Goal: Browse casually

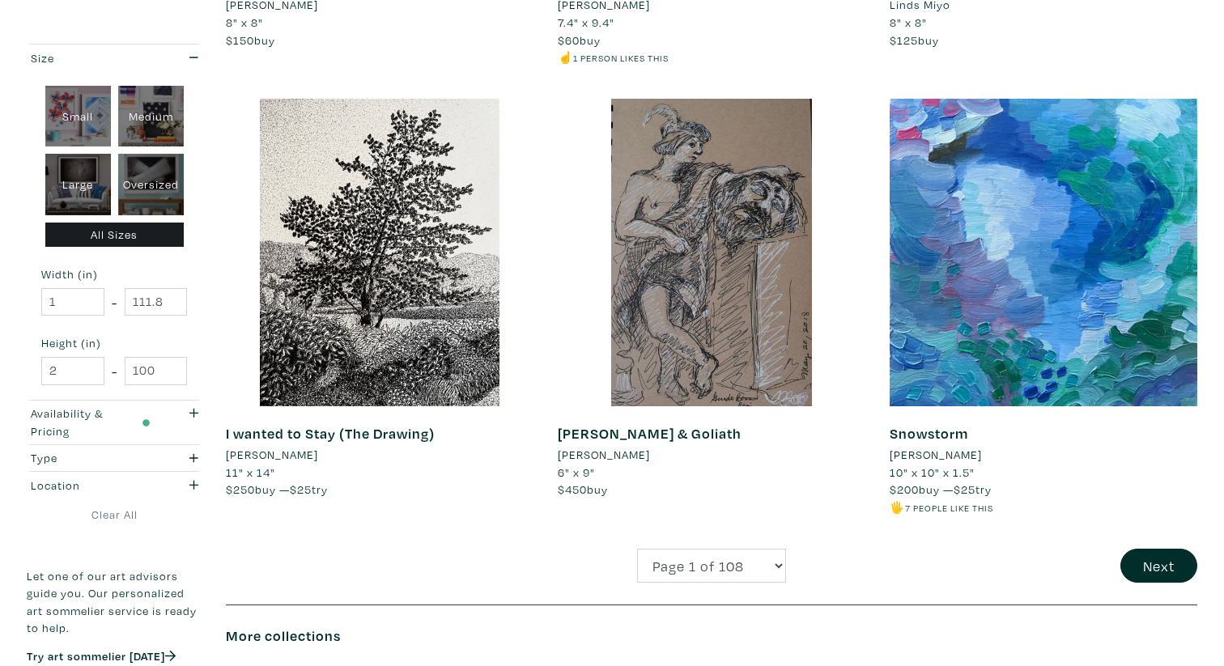
scroll to position [3359, 0]
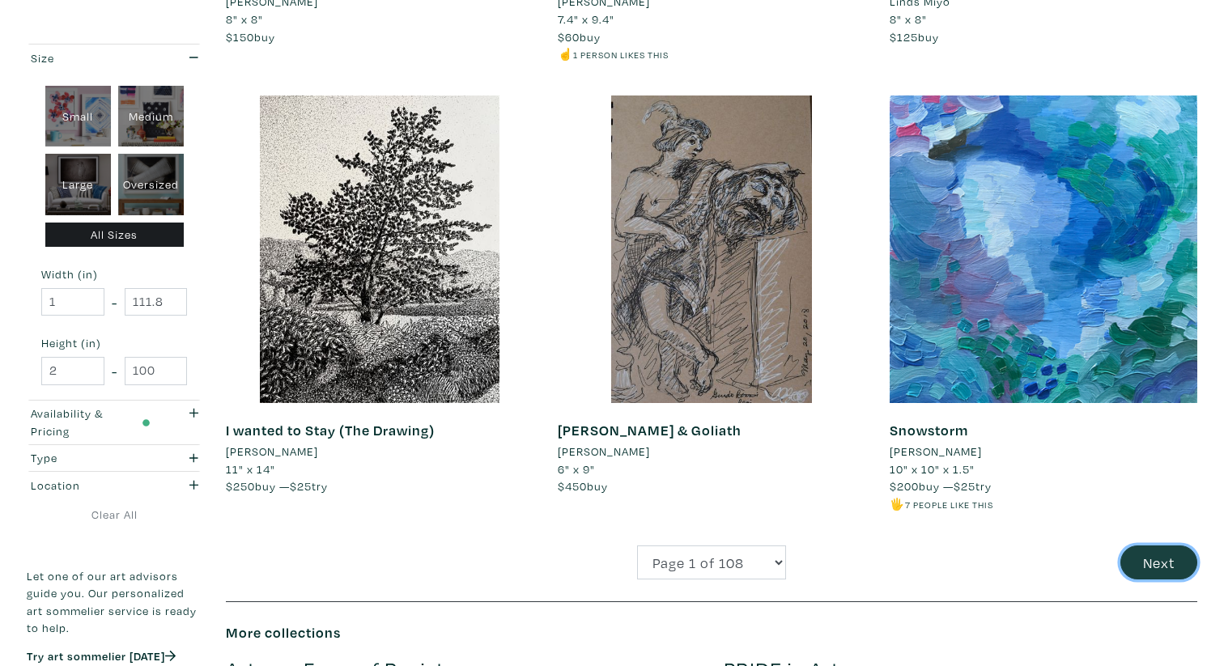
click at [1144, 557] on button "Next" at bounding box center [1158, 563] width 77 height 35
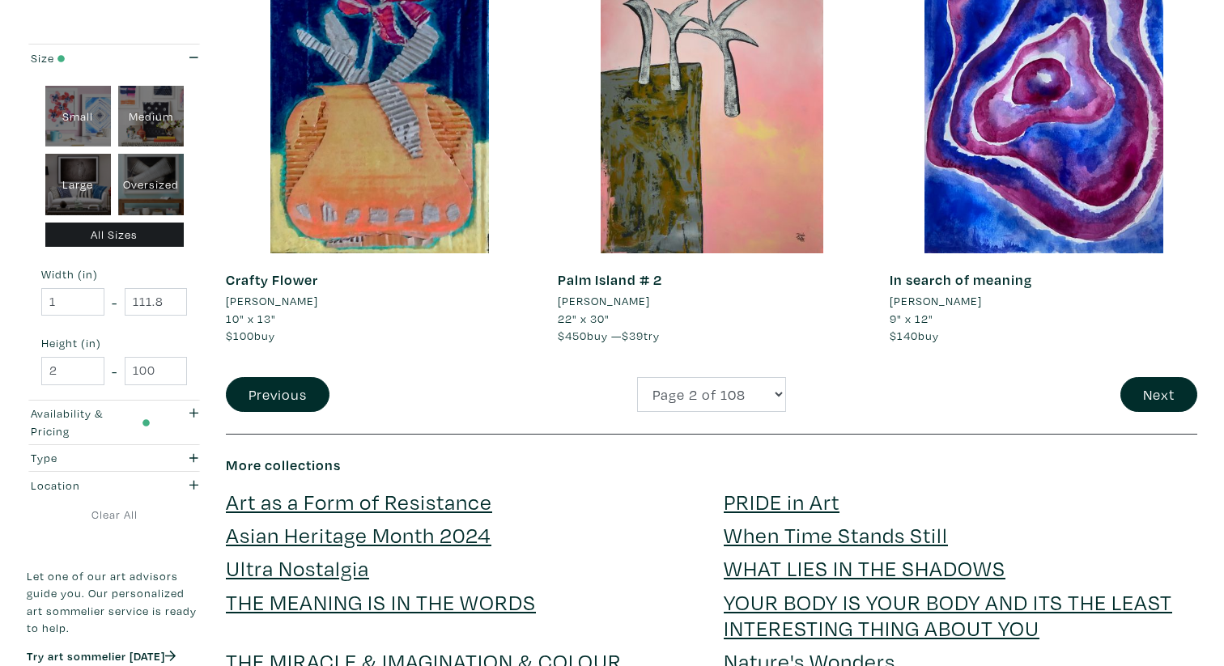
scroll to position [3541, 0]
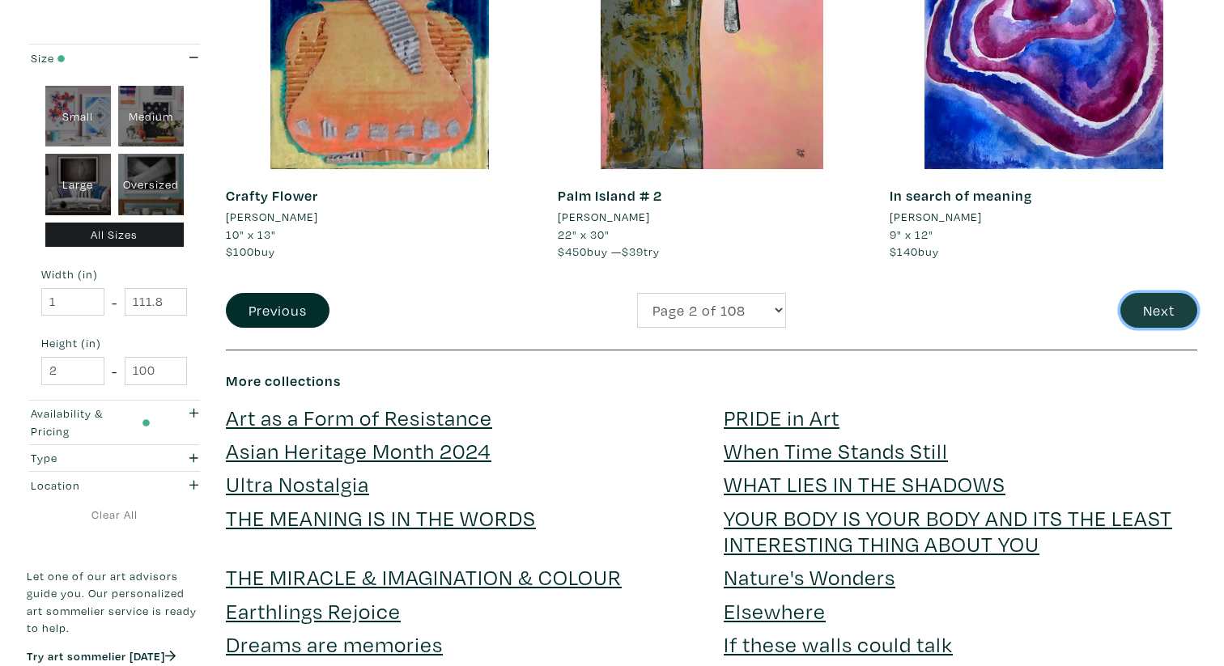
click at [1170, 321] on button "Next" at bounding box center [1158, 310] width 77 height 35
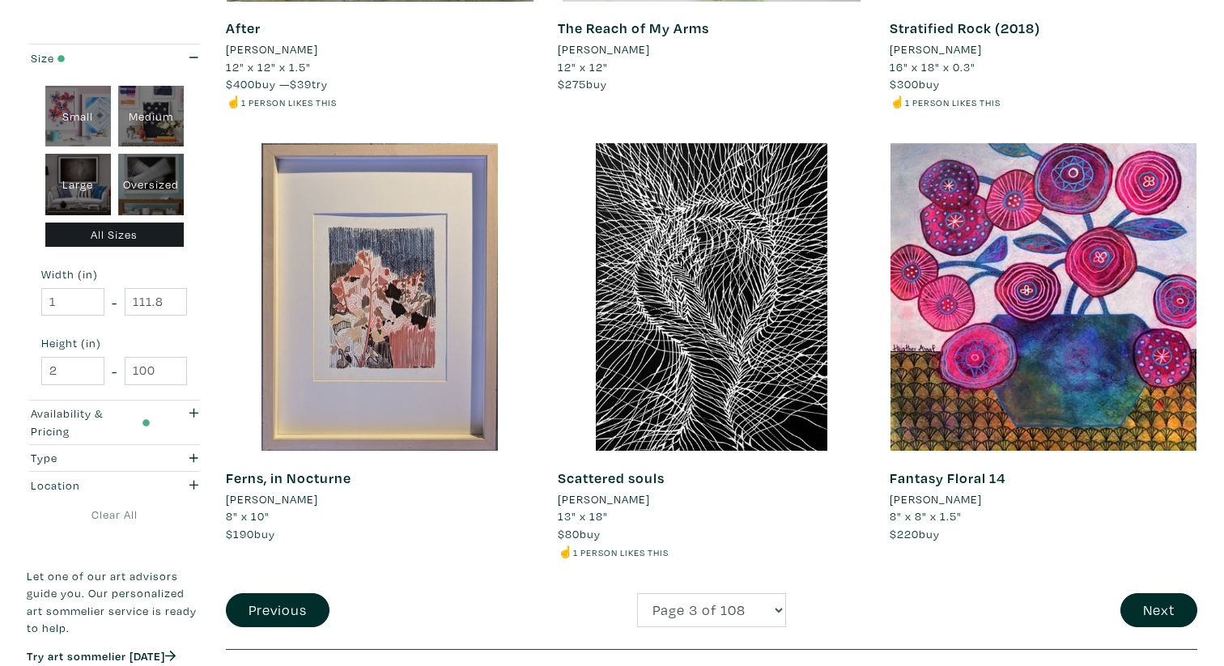
scroll to position [3360, 0]
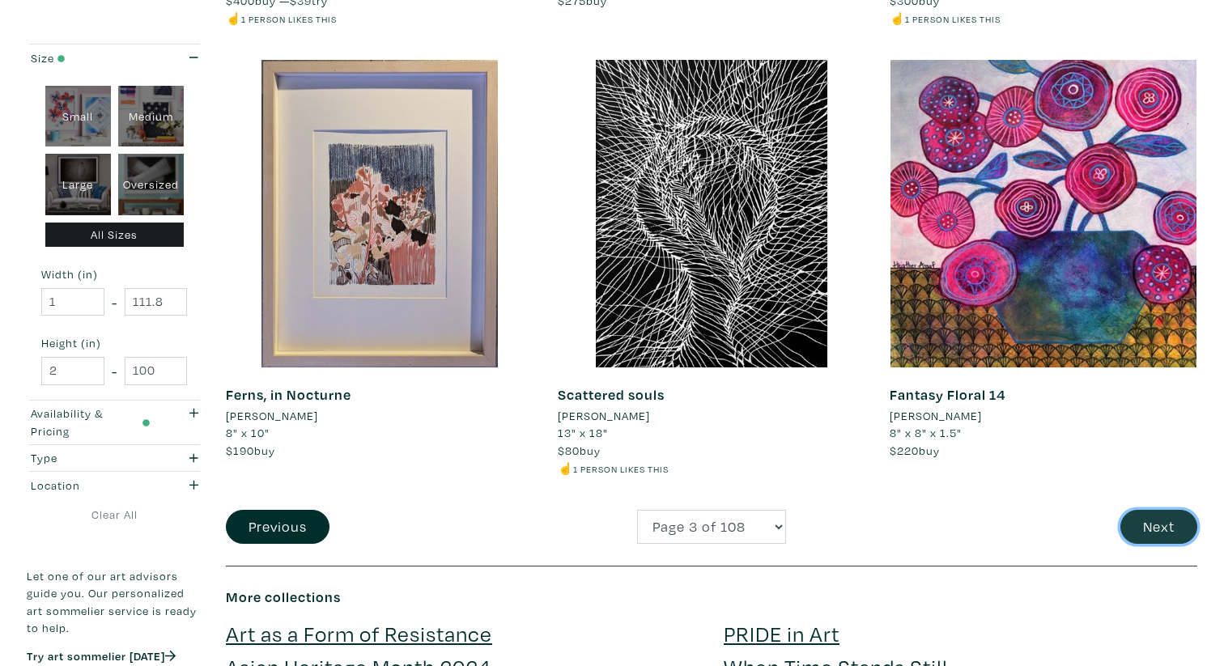
click at [1171, 529] on button "Next" at bounding box center [1158, 527] width 77 height 35
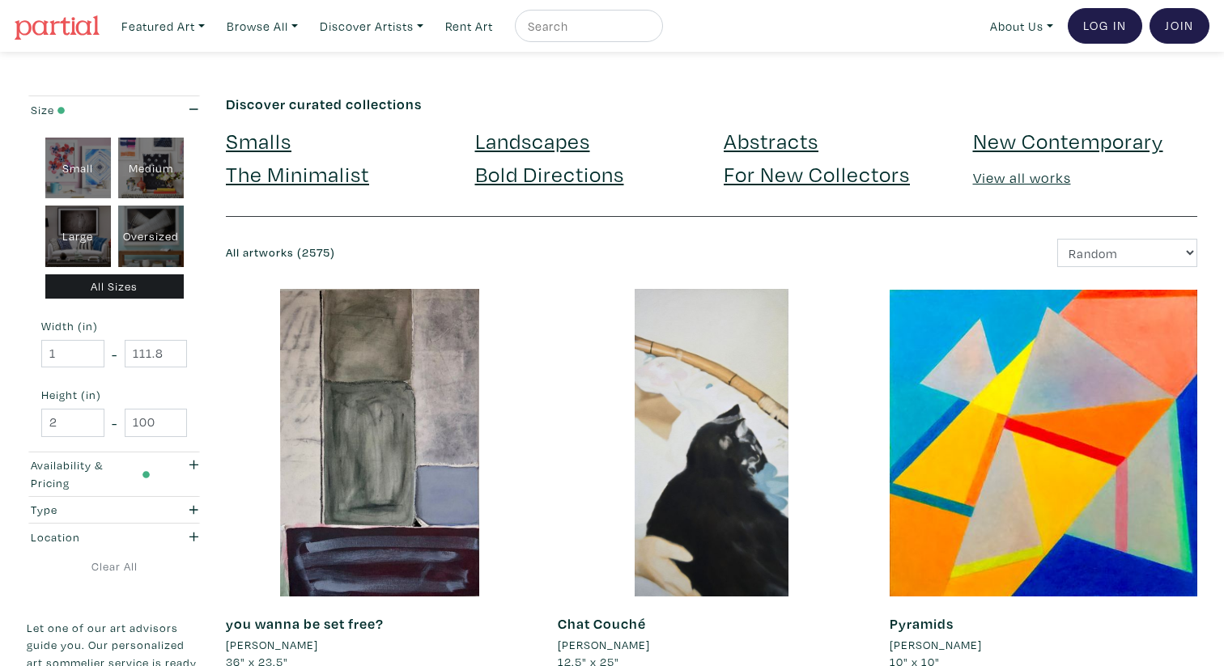
click at [1010, 135] on link "New Contemporary" at bounding box center [1068, 140] width 190 height 28
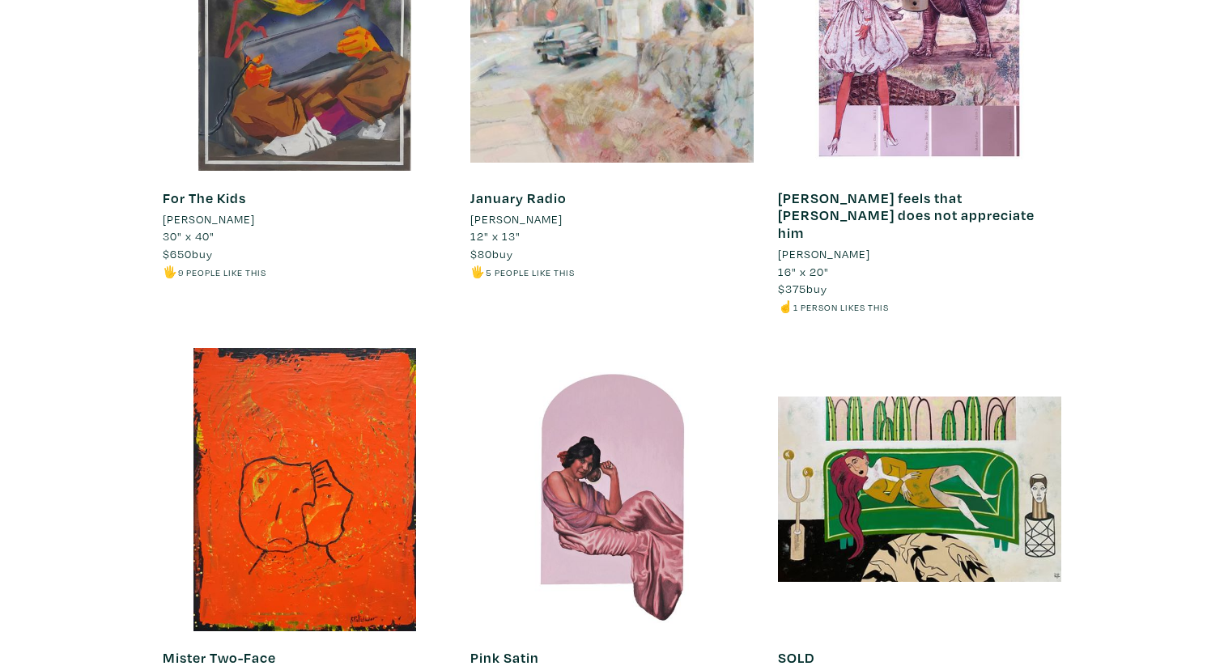
scroll to position [4244, 0]
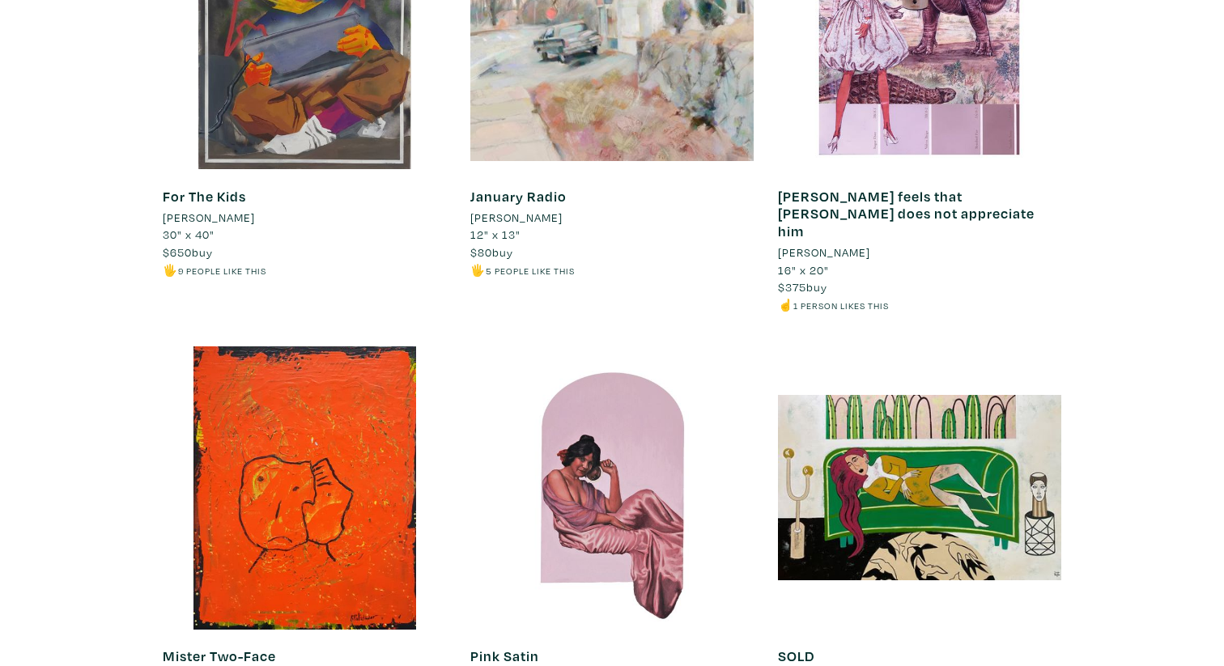
click at [506, 217] on li "Ellie Hsu" at bounding box center [516, 218] width 92 height 18
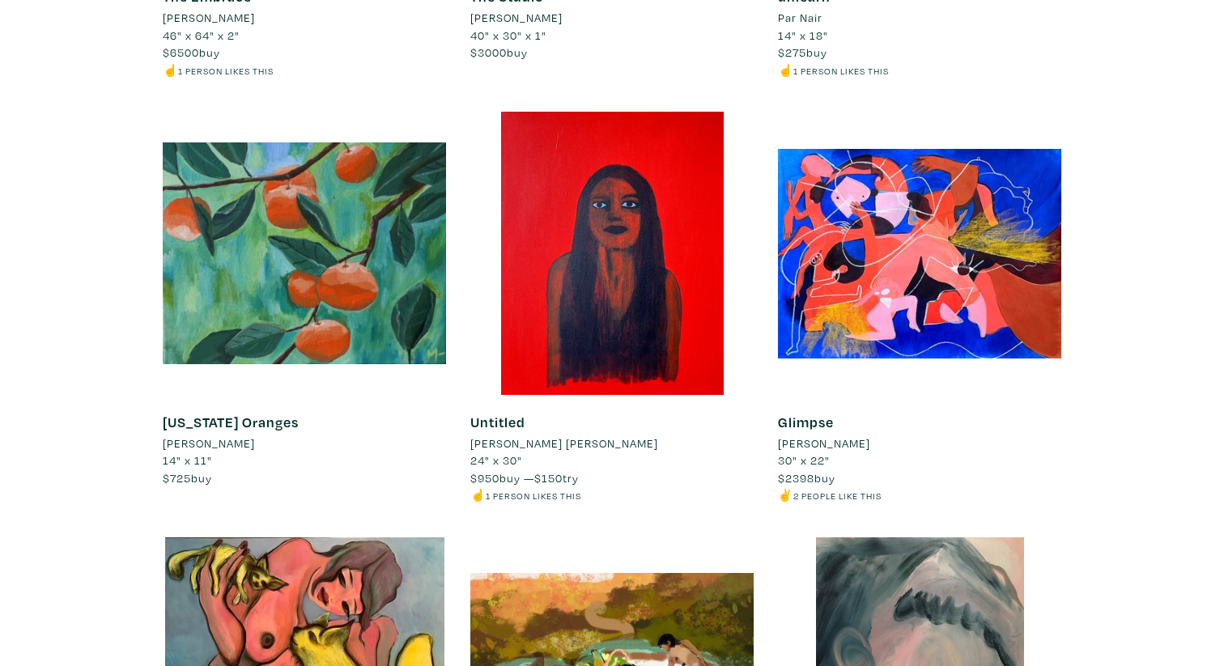
scroll to position [7032, 0]
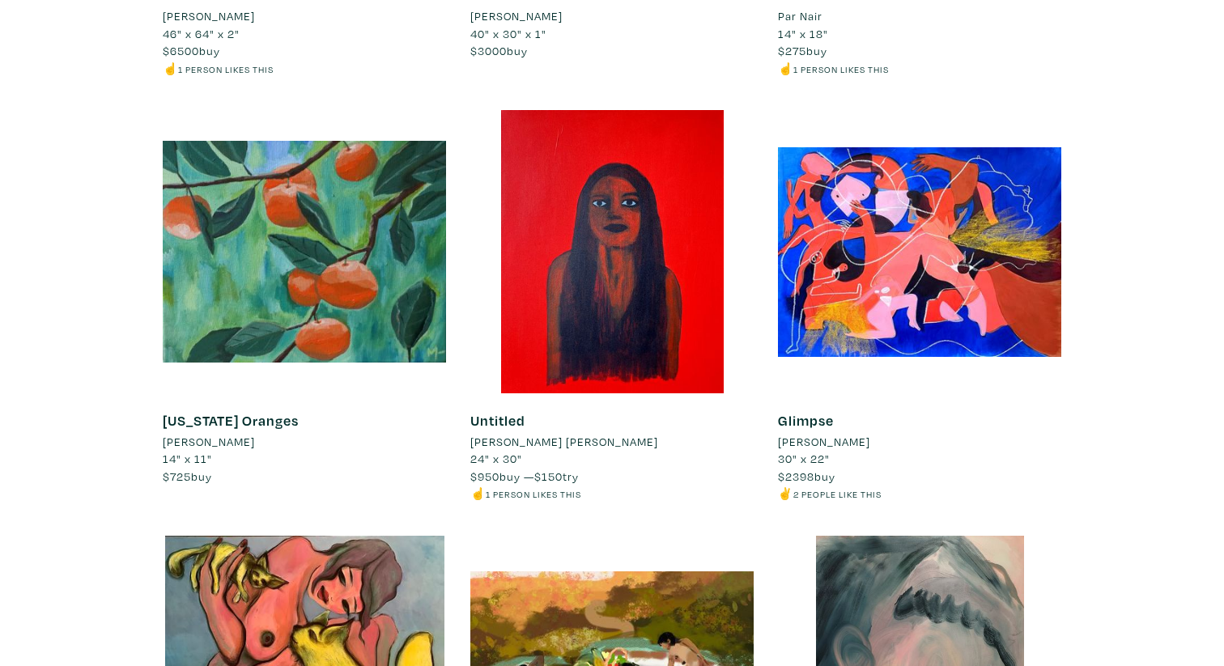
click at [196, 433] on li "[PERSON_NAME]" at bounding box center [209, 442] width 92 height 18
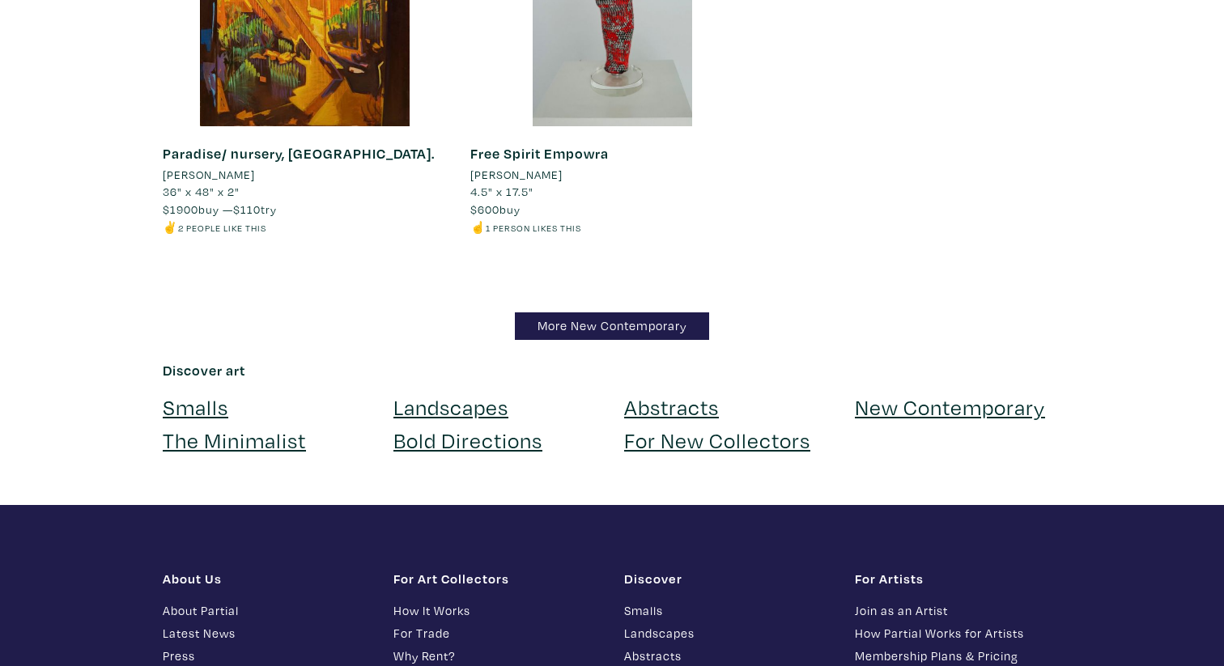
scroll to position [18848, 0]
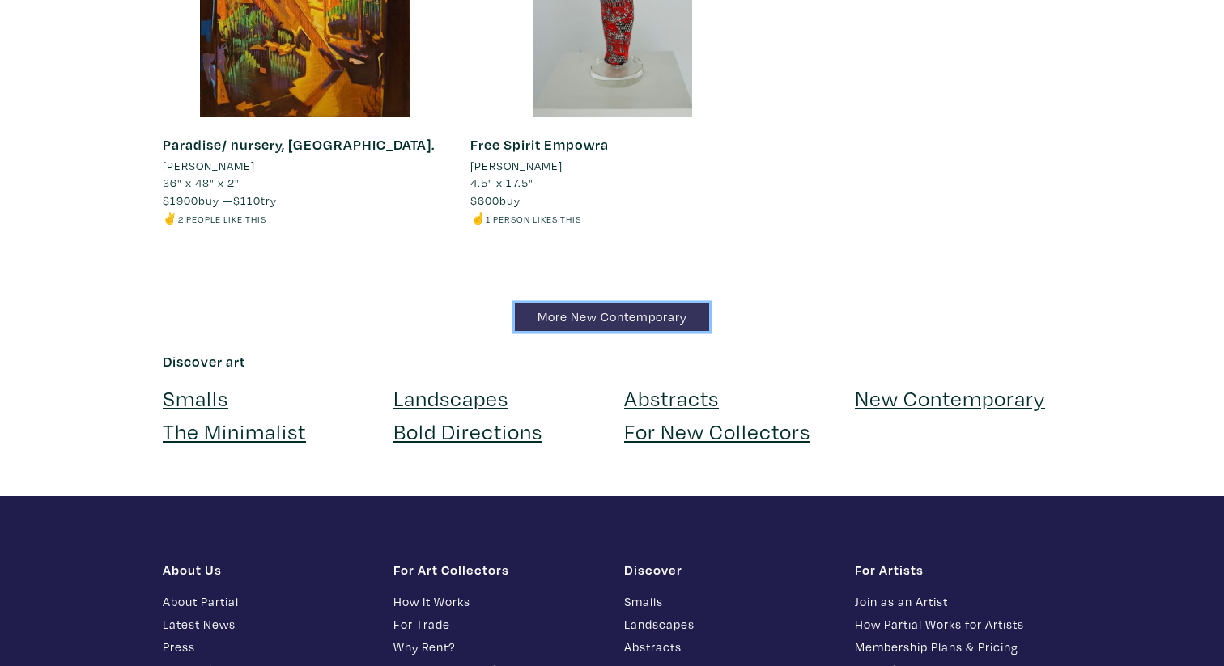
click at [558, 304] on link "More New Contemporary" at bounding box center [612, 318] width 194 height 28
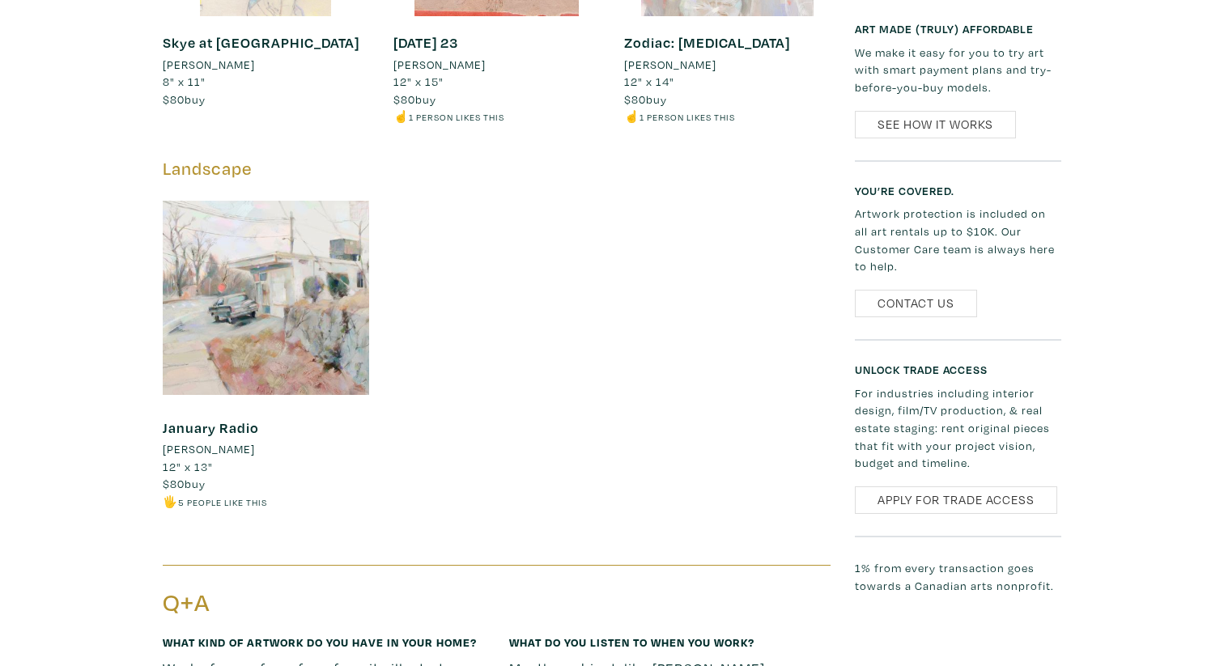
scroll to position [1473, 0]
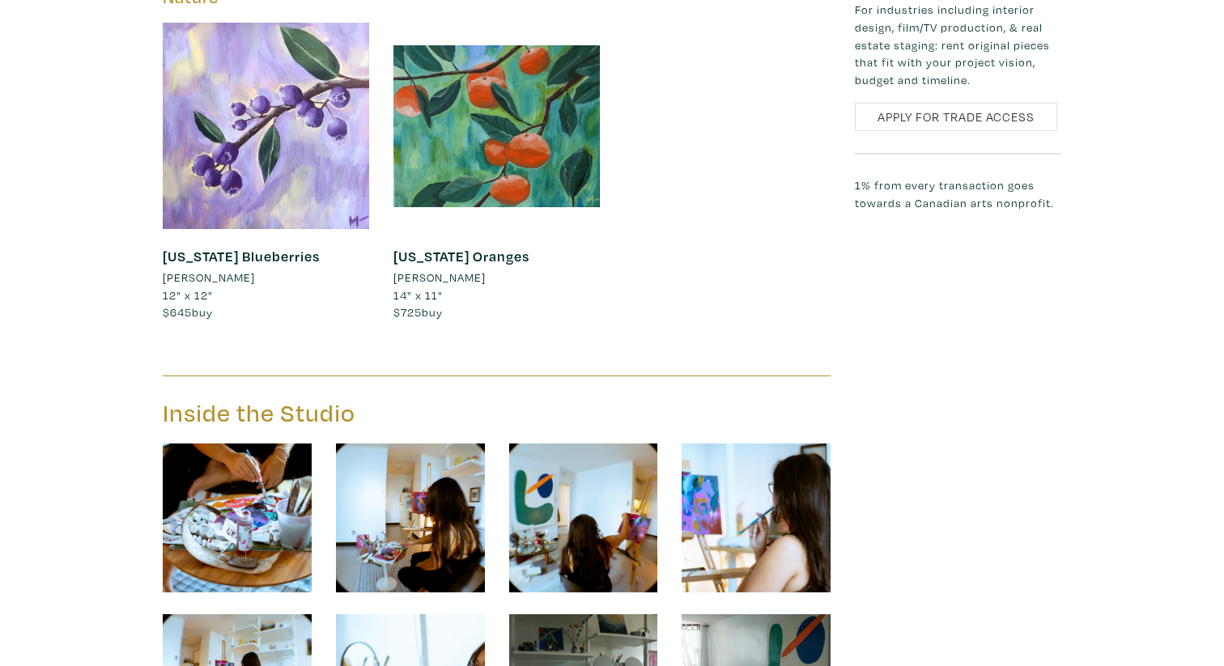
scroll to position [2668, 0]
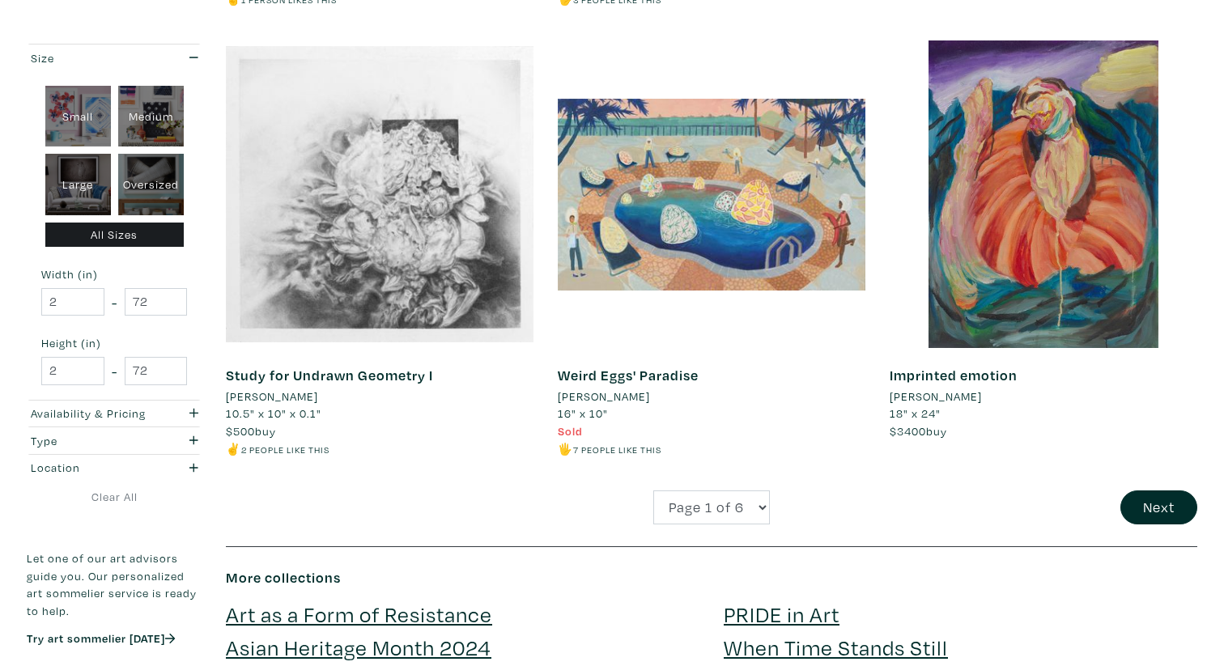
scroll to position [3372, 0]
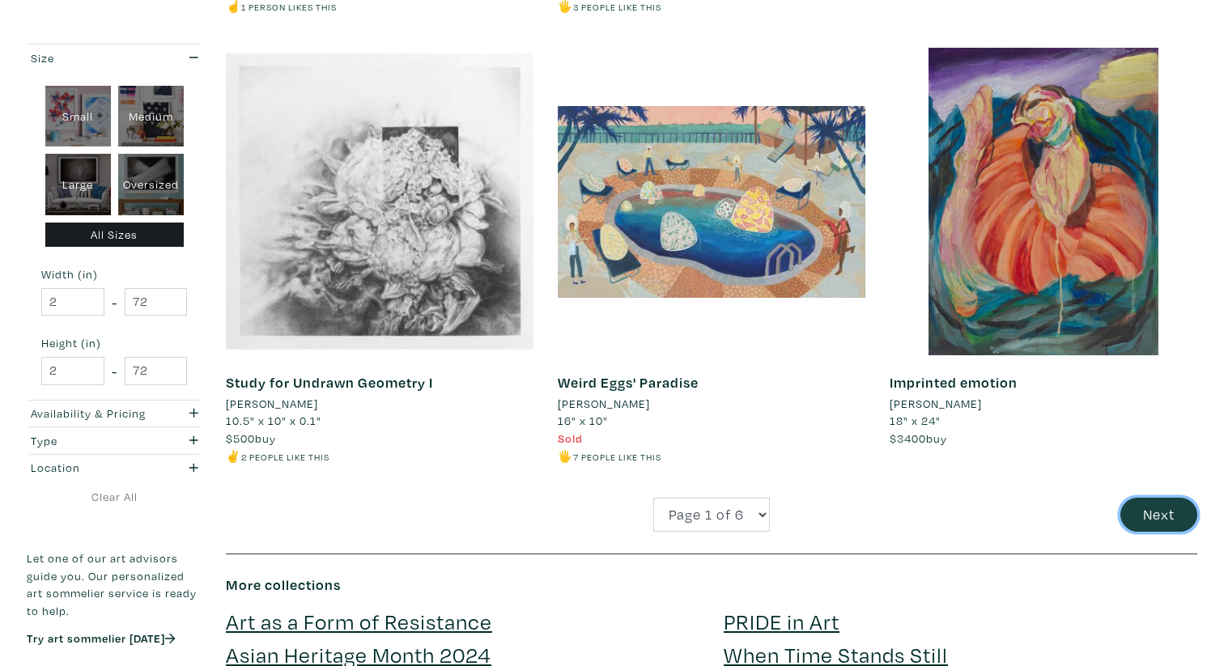
click at [1178, 524] on button "Next" at bounding box center [1158, 515] width 77 height 35
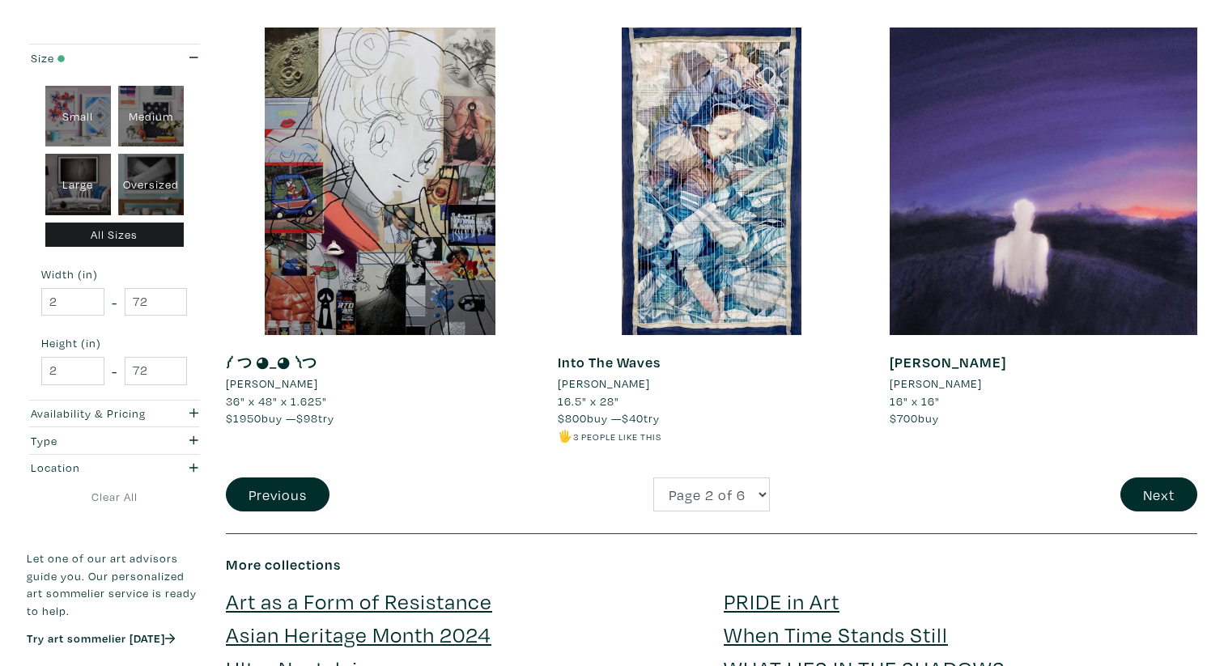
scroll to position [3426, 0]
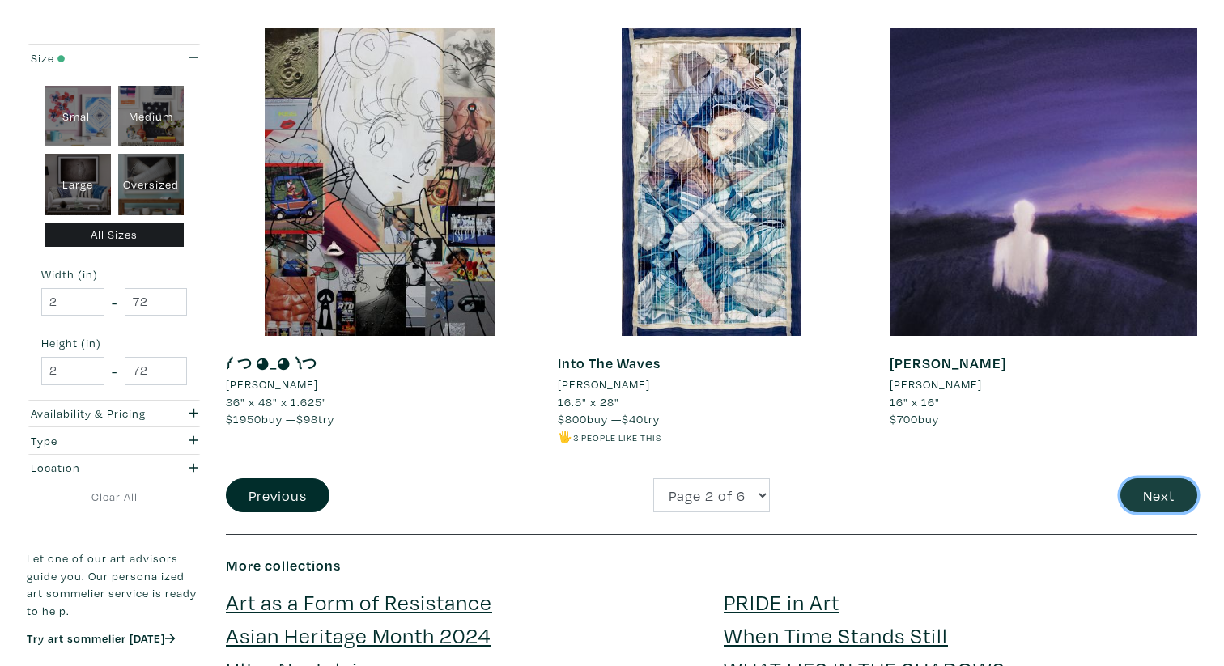
click at [1168, 487] on button "Next" at bounding box center [1158, 495] width 77 height 35
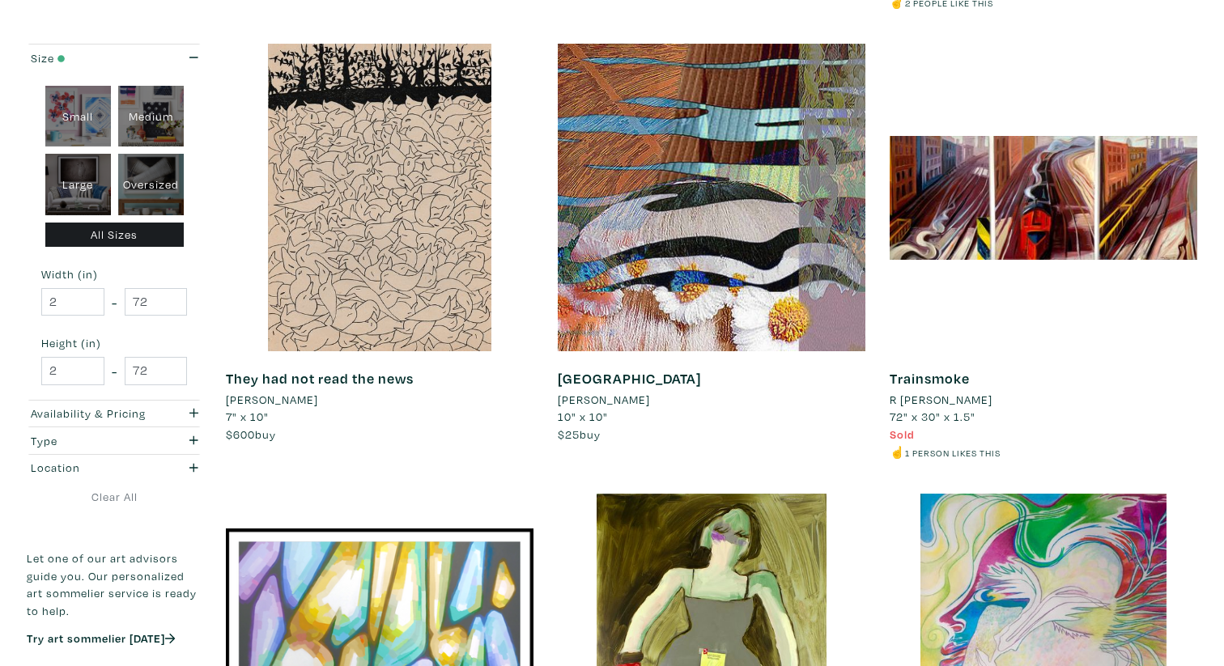
scroll to position [2575, 0]
